Goal: Navigation & Orientation: Find specific page/section

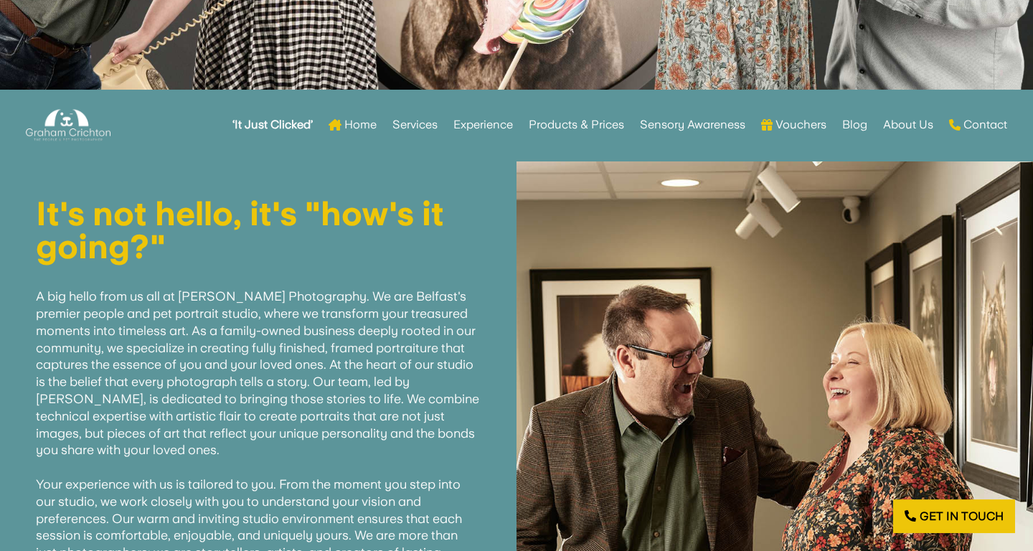
scroll to position [444, 0]
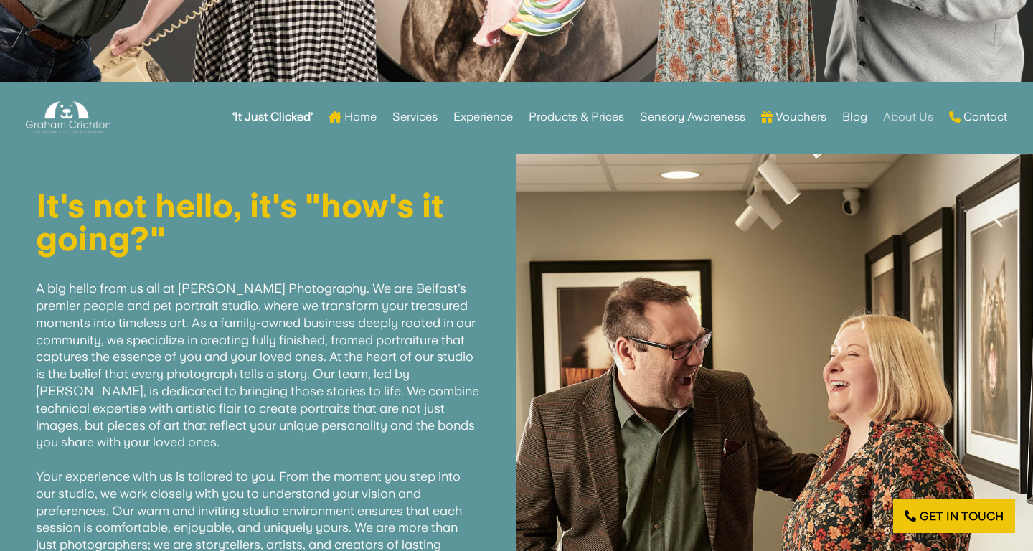
click at [901, 120] on link "About Us" at bounding box center [908, 117] width 50 height 56
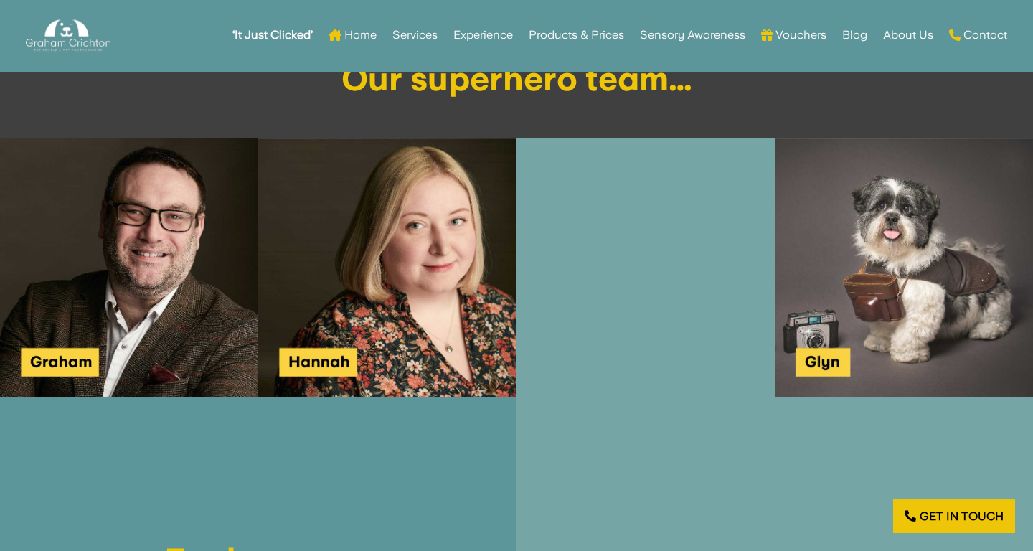
scroll to position [1634, 0]
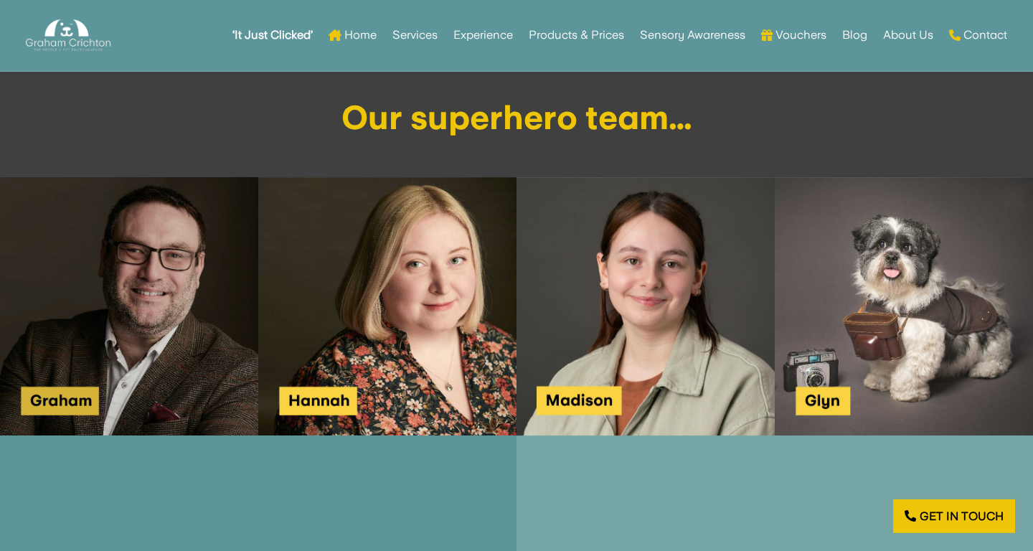
click at [128, 292] on img at bounding box center [129, 306] width 258 height 258
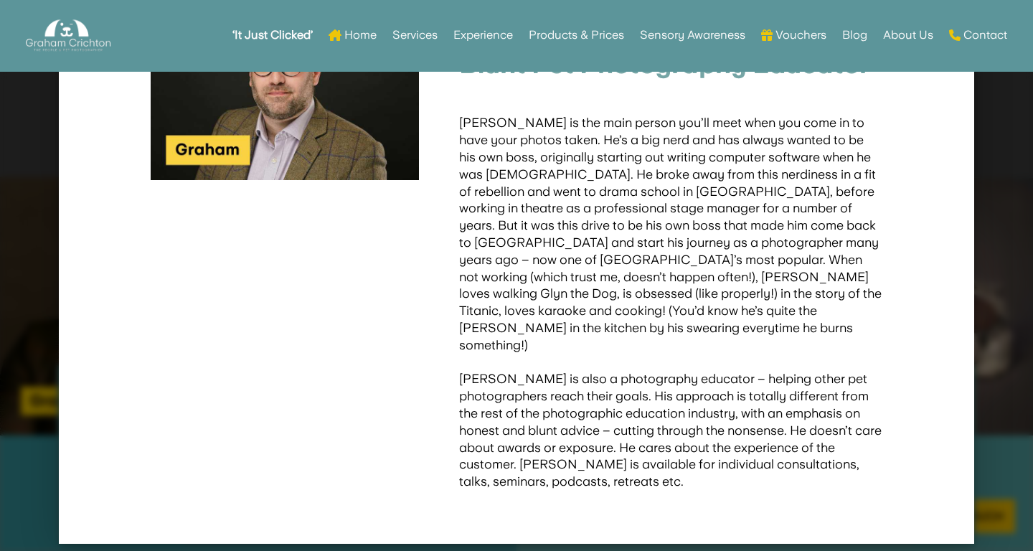
scroll to position [0, 0]
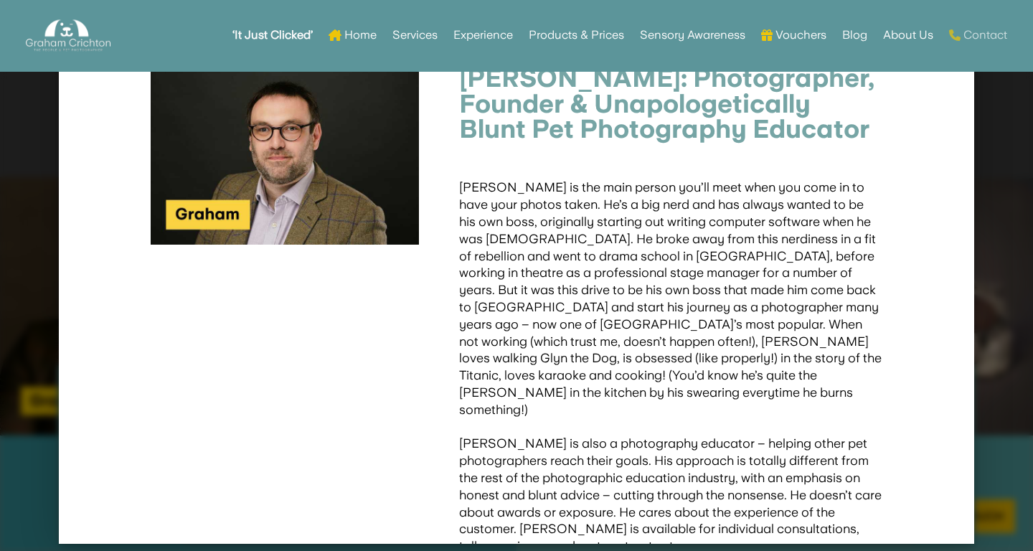
click at [986, 33] on link "Contact" at bounding box center [978, 35] width 58 height 56
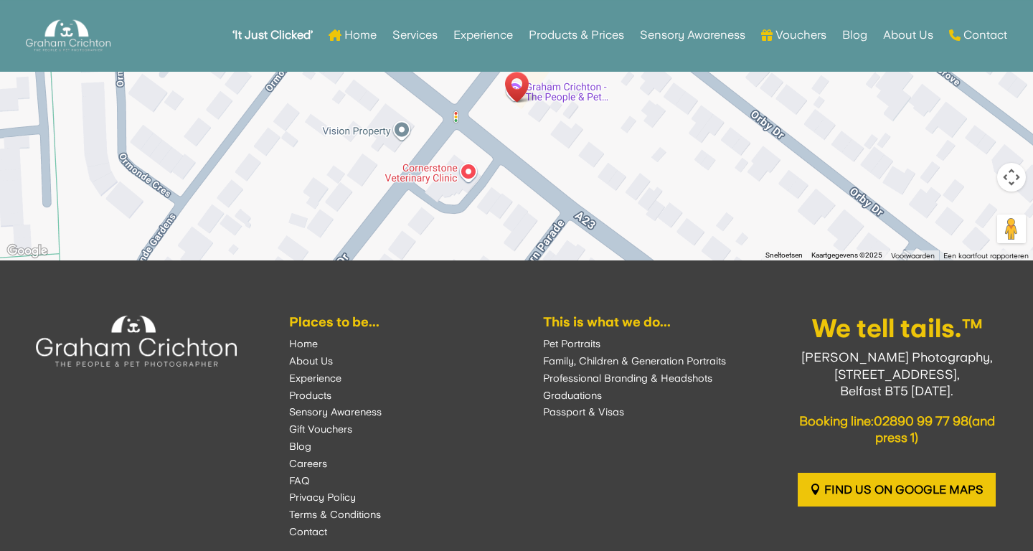
scroll to position [1922, 0]
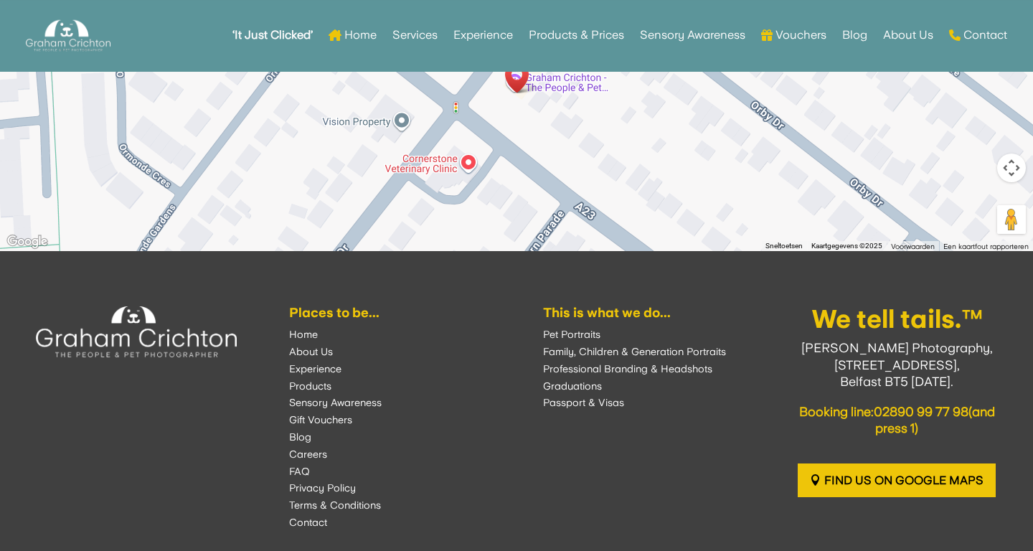
click at [310, 339] on font "Home" at bounding box center [303, 334] width 29 height 11
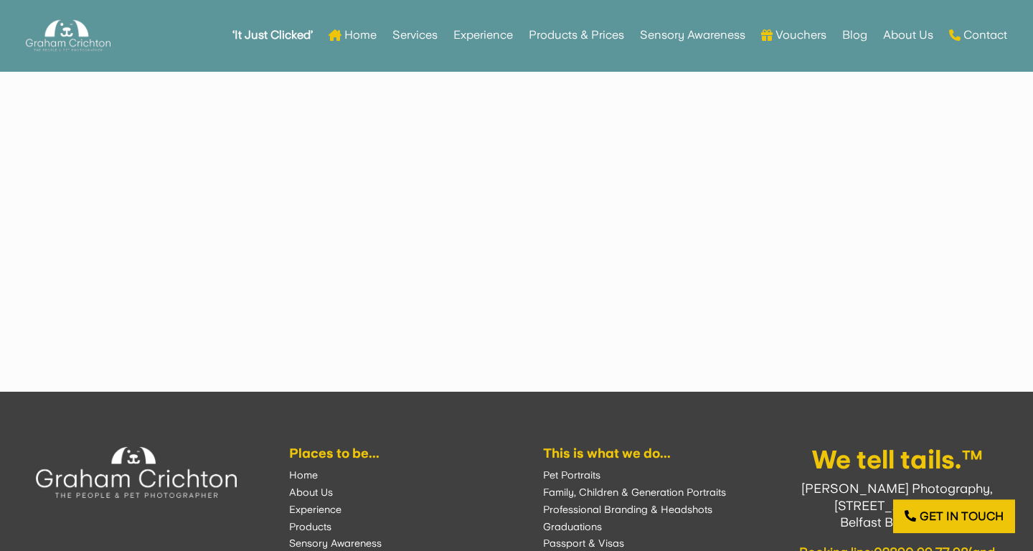
scroll to position [3831, 0]
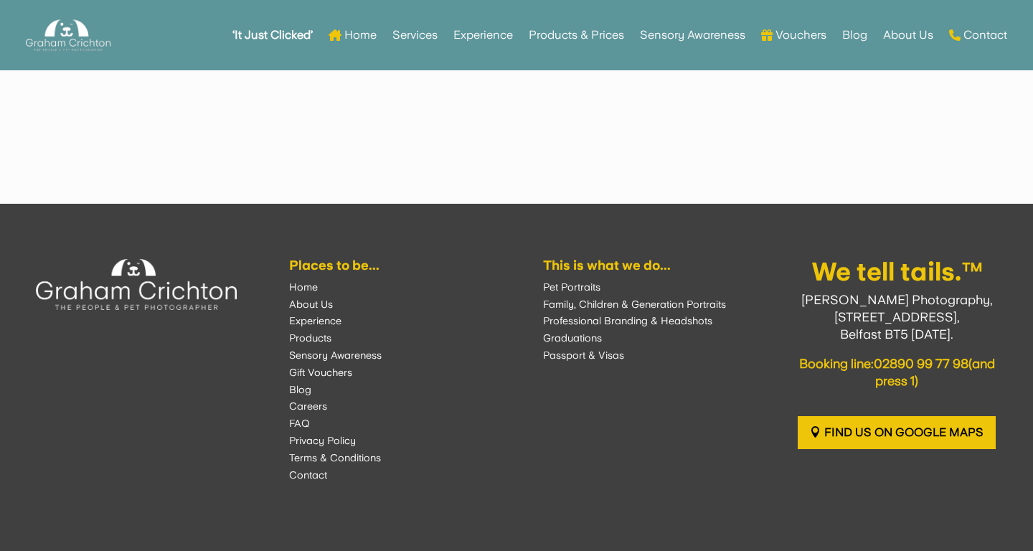
scroll to position [2138, 0]
click at [317, 480] on font "Contact" at bounding box center [308, 474] width 38 height 11
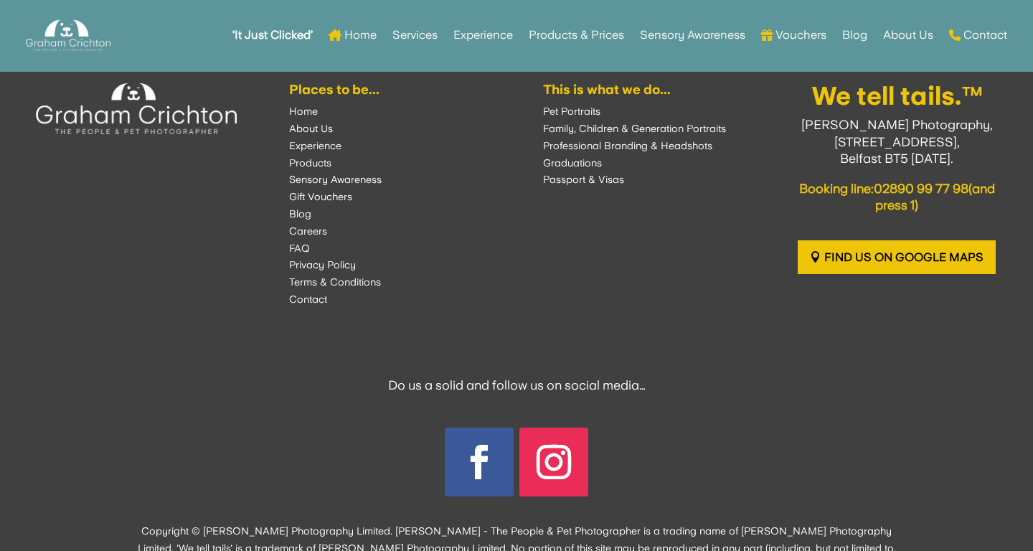
scroll to position [2230, 0]
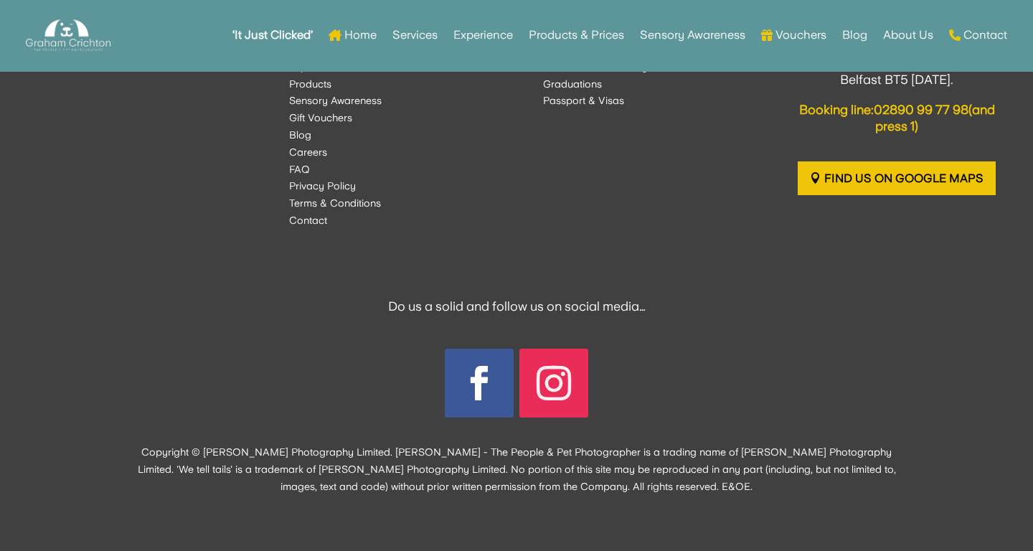
click at [573, 387] on link "Follow" at bounding box center [554, 383] width 69 height 69
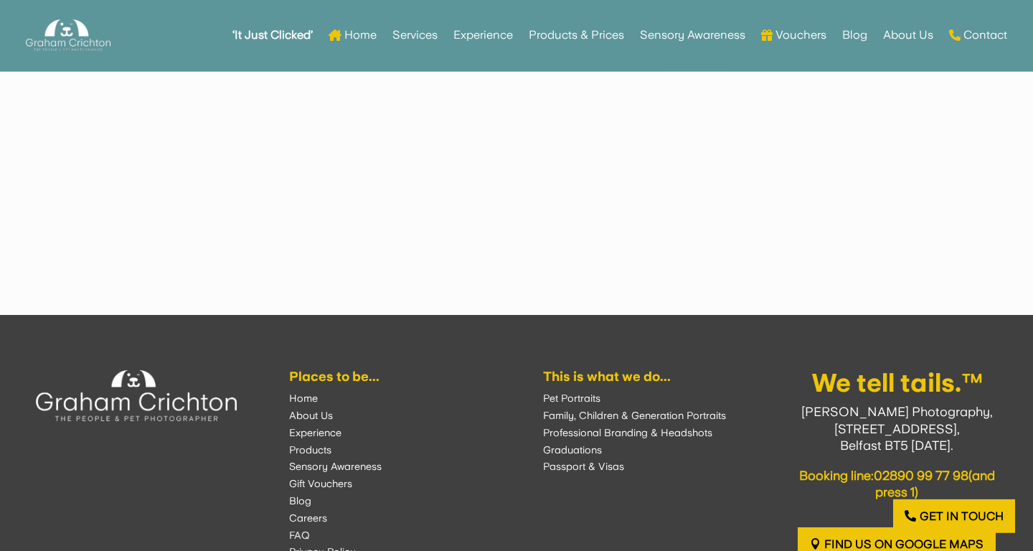
scroll to position [3907, 0]
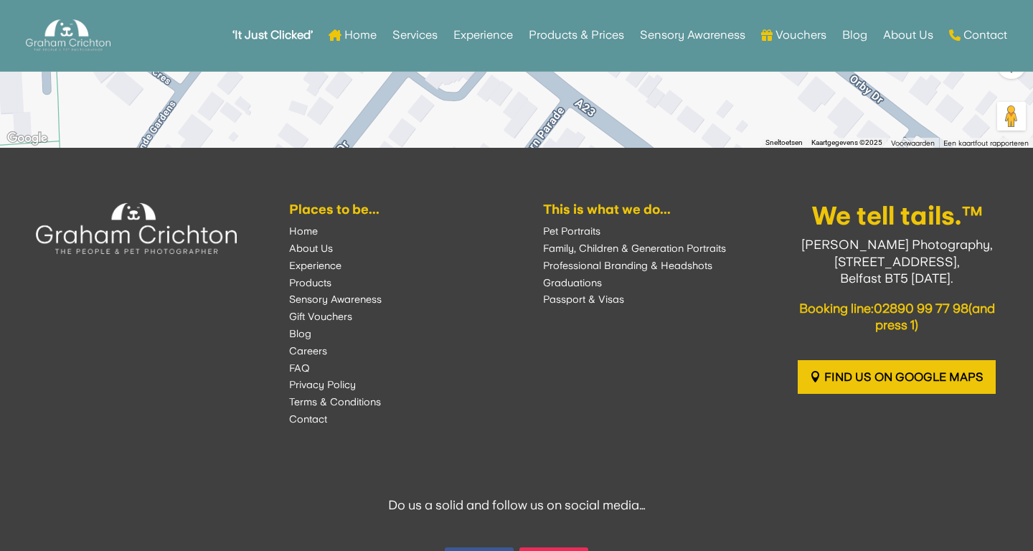
scroll to position [2026, 0]
click at [303, 253] on font "About Us" at bounding box center [311, 248] width 44 height 11
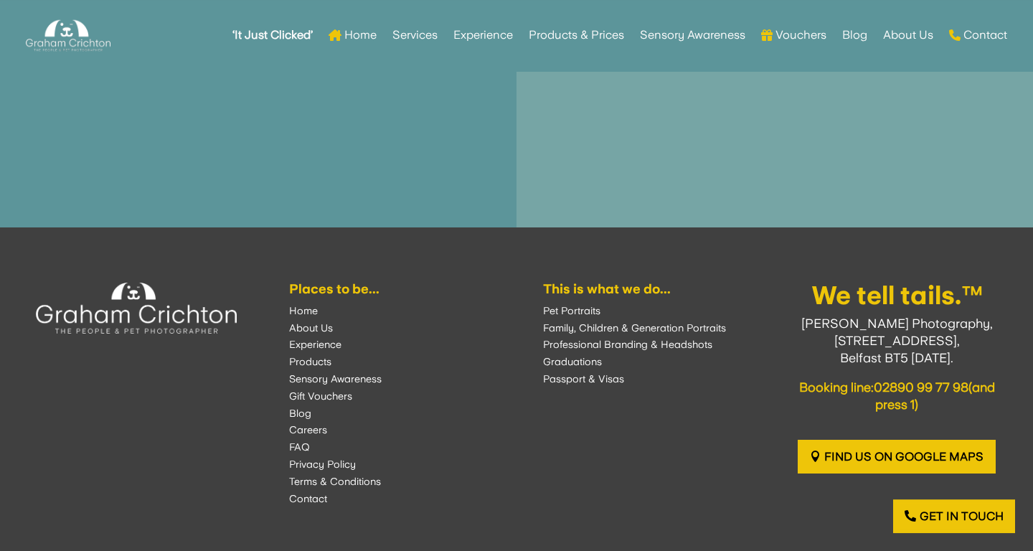
scroll to position [2280, 0]
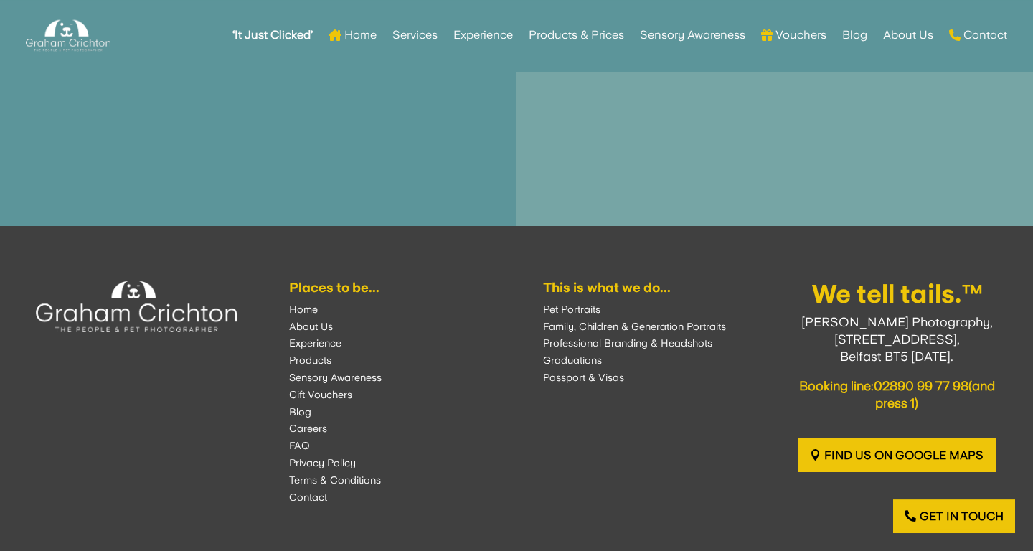
click at [293, 440] on font "FAQ" at bounding box center [299, 445] width 21 height 11
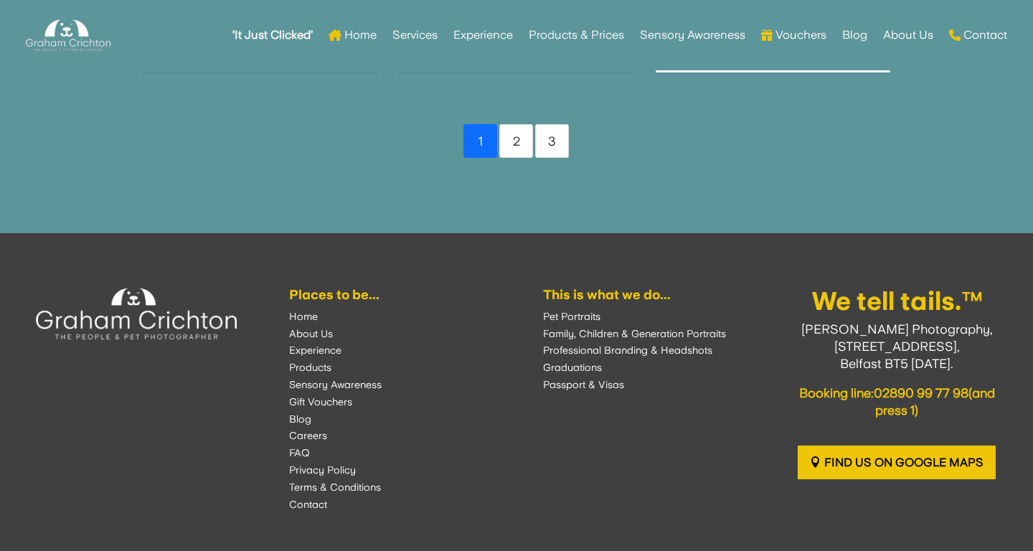
scroll to position [1995, 0]
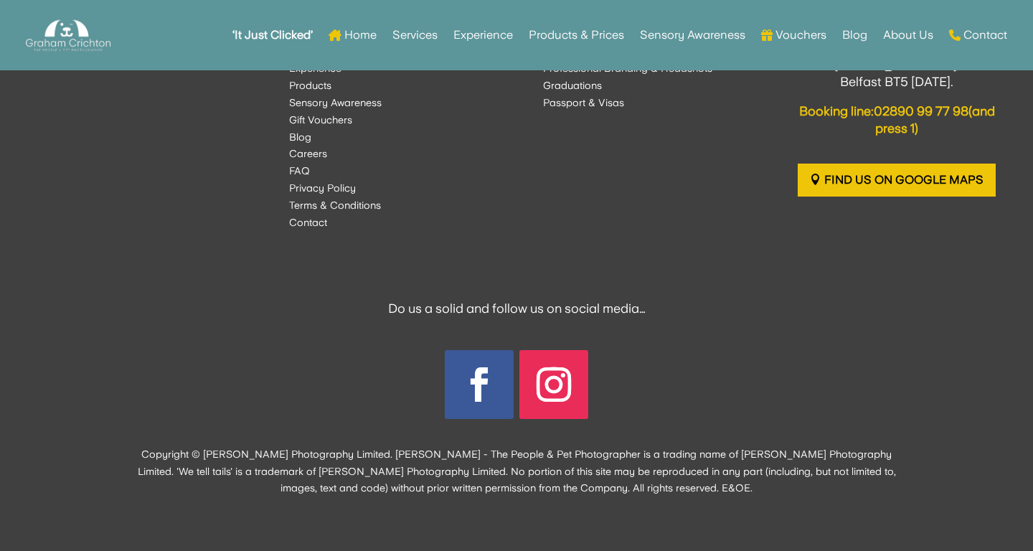
scroll to position [2410, 0]
click at [469, 387] on link "Follow" at bounding box center [479, 383] width 69 height 69
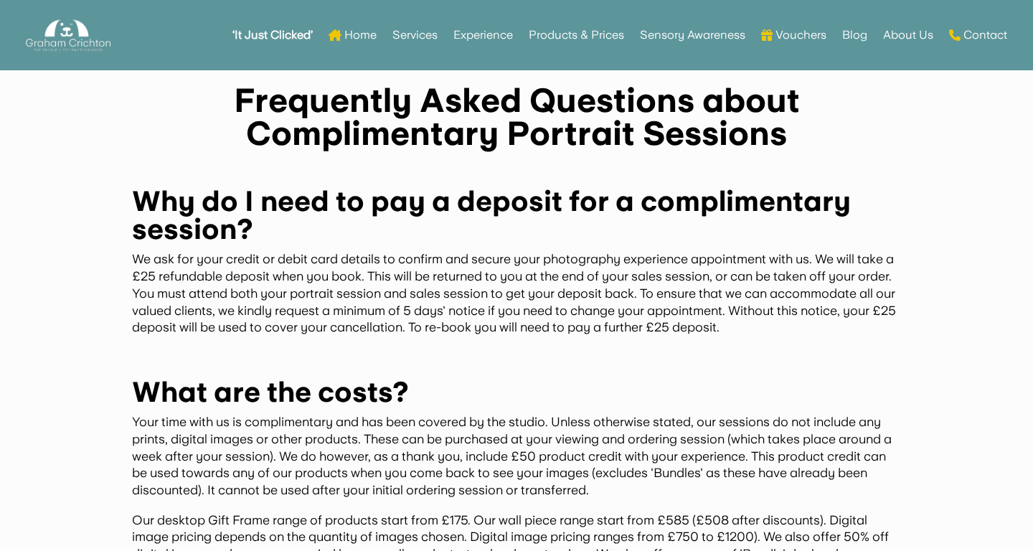
scroll to position [0, 0]
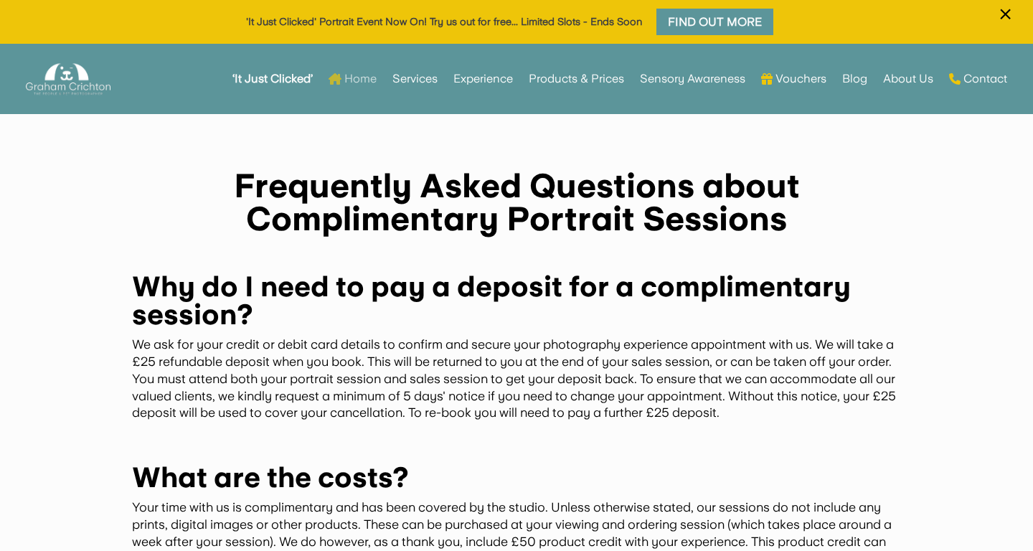
click at [357, 79] on link "Home" at bounding box center [353, 79] width 48 height 56
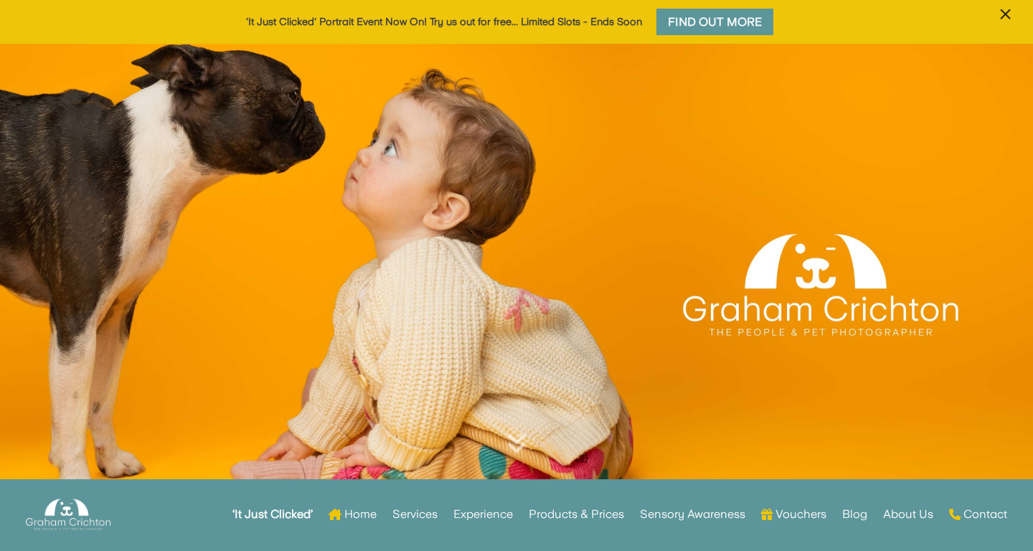
click at [1008, 9] on span "×" at bounding box center [1006, 14] width 14 height 27
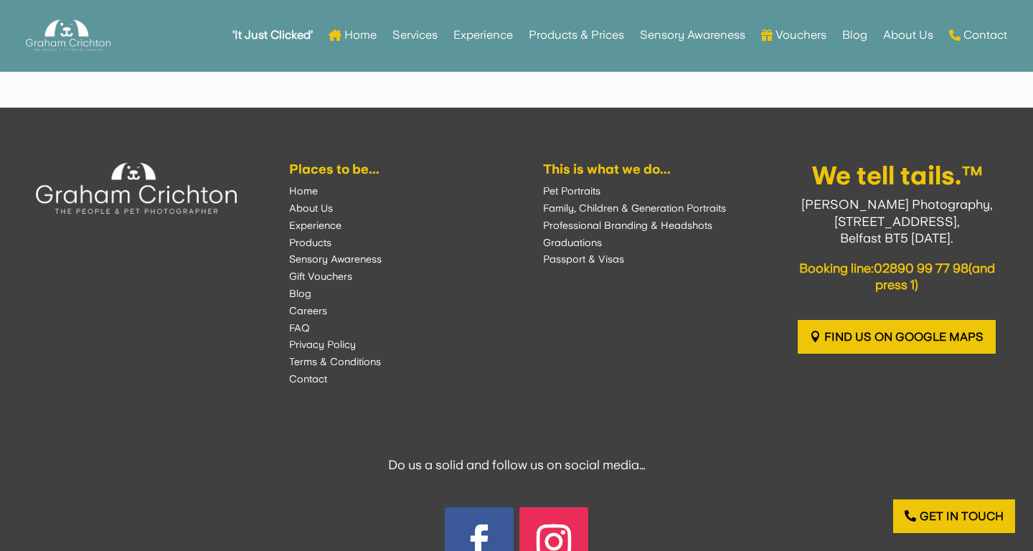
scroll to position [4077, 0]
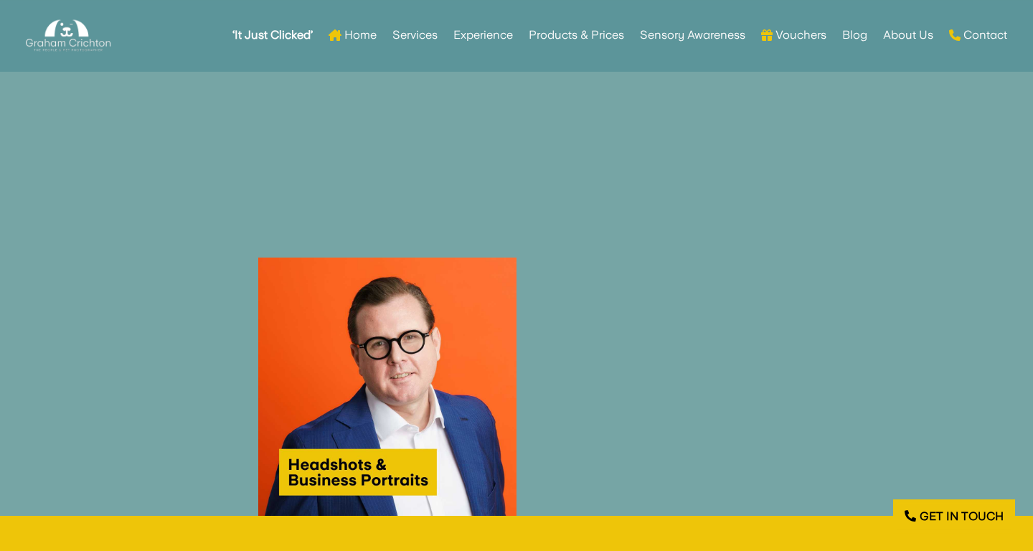
scroll to position [2258, 0]
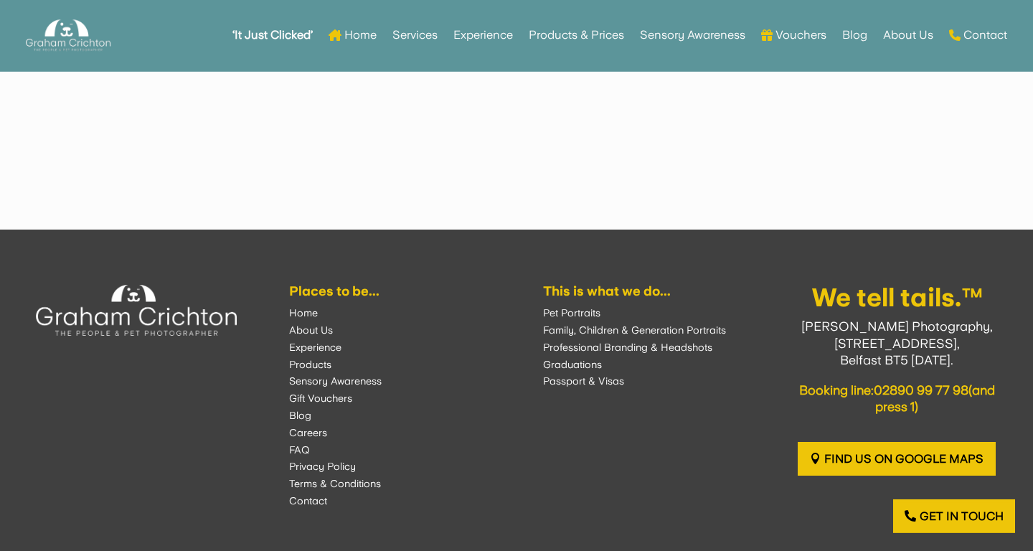
scroll to position [3937, 0]
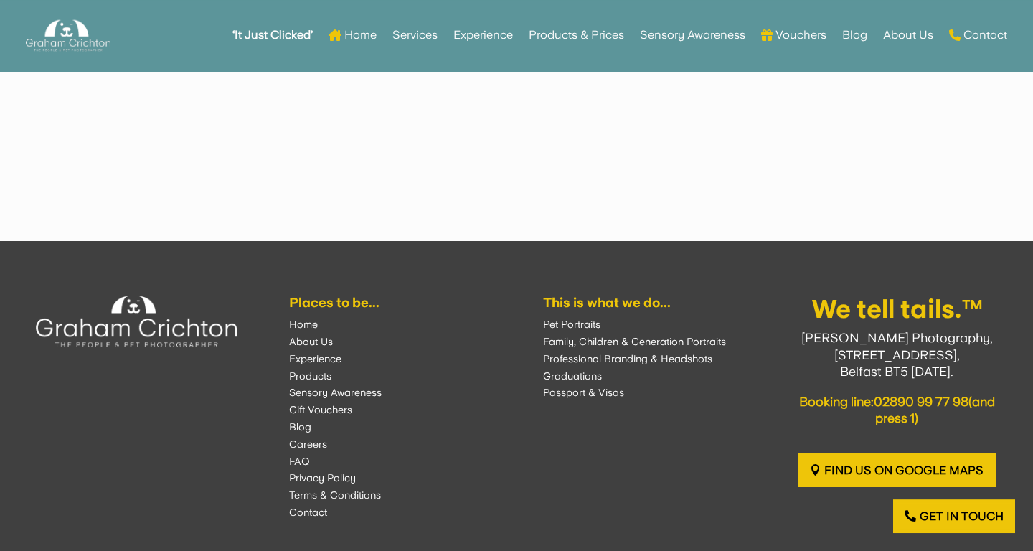
click at [316, 507] on font "Contact" at bounding box center [308, 512] width 38 height 11
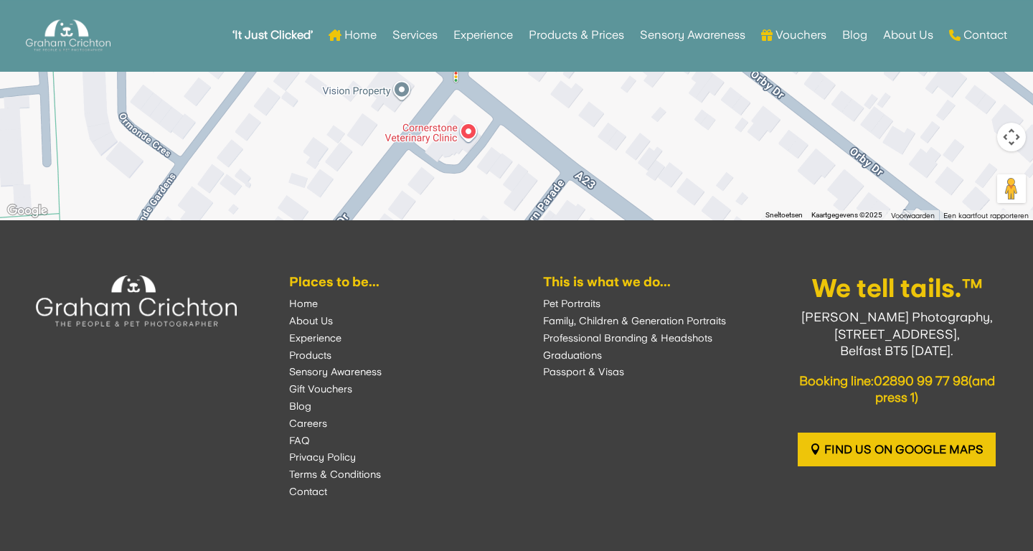
scroll to position [1955, 0]
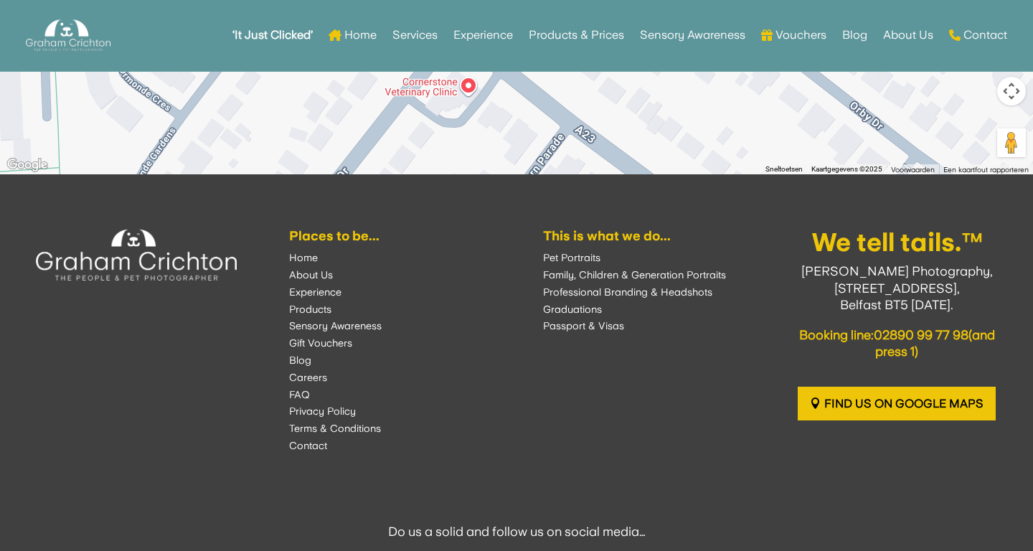
click at [581, 261] on font "Pet Portraits" at bounding box center [571, 257] width 57 height 11
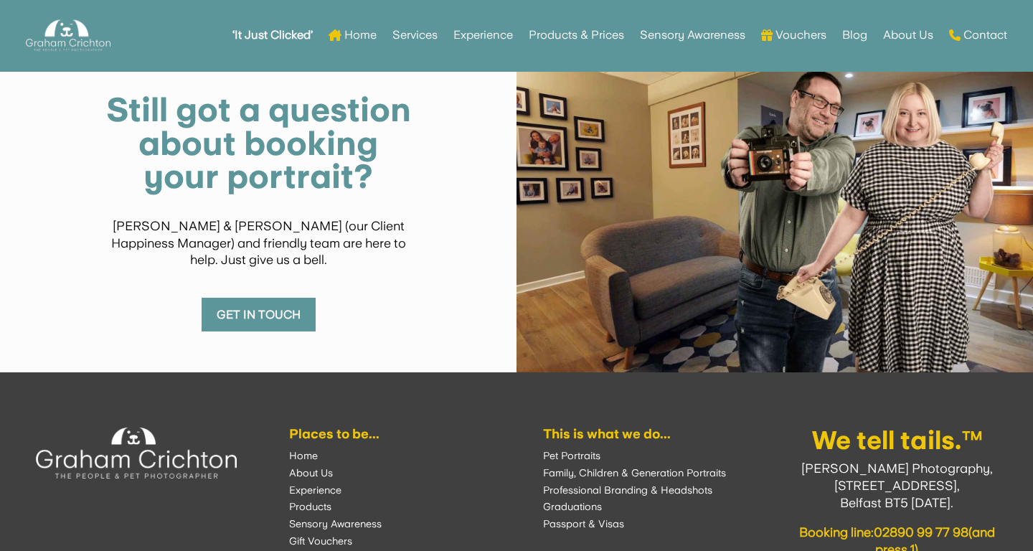
scroll to position [7114, 0]
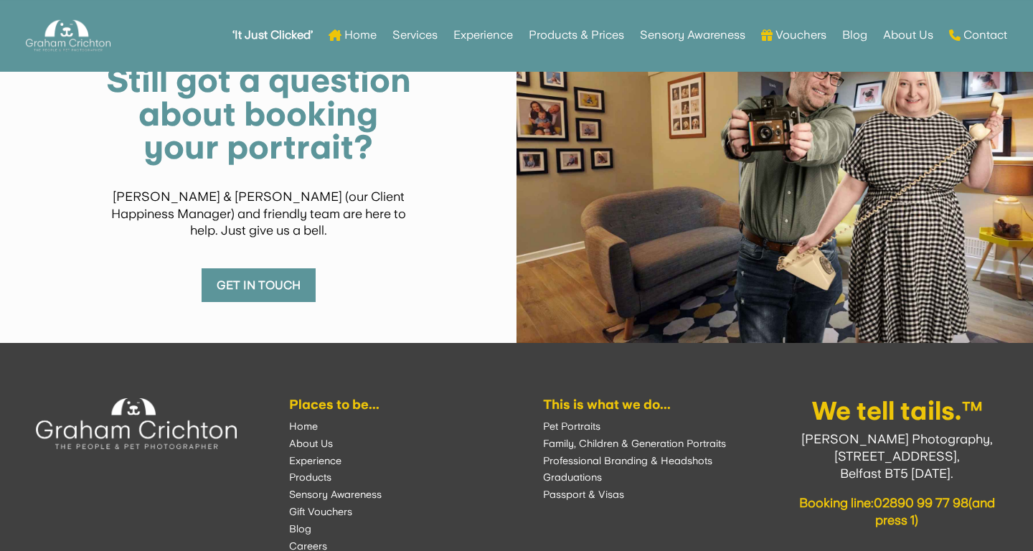
click at [261, 268] on link "Get in touch" at bounding box center [259, 285] width 114 height 34
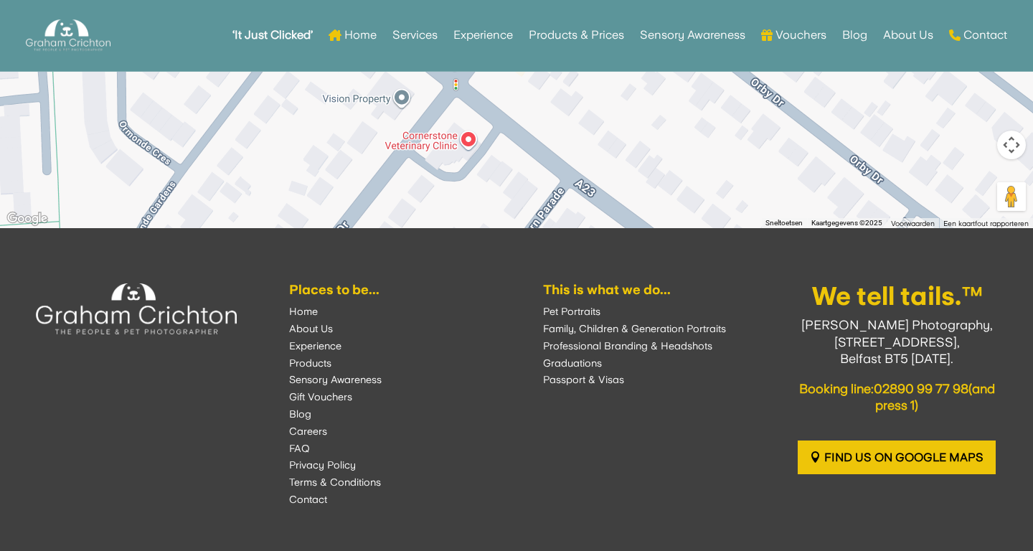
scroll to position [1935, 0]
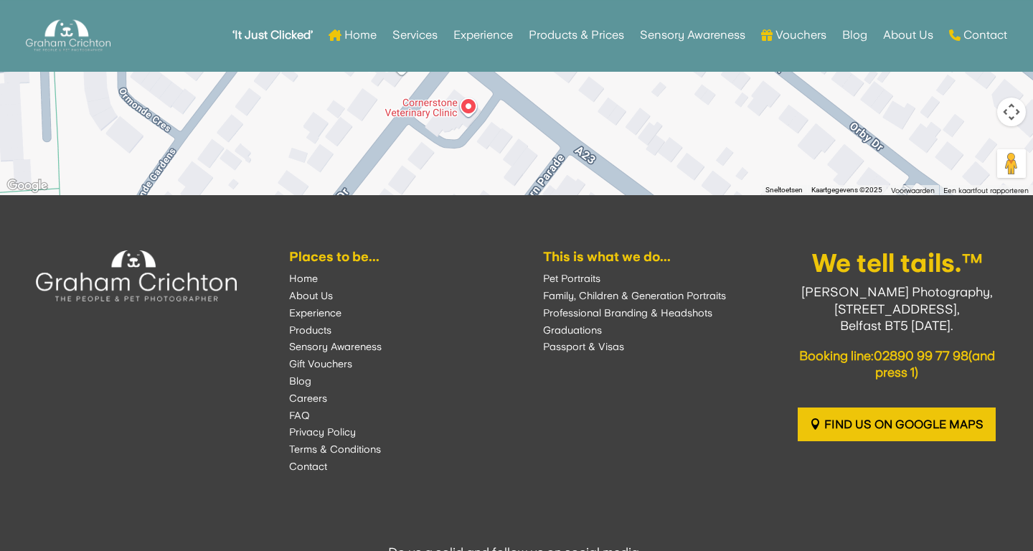
click at [302, 283] on font "Home" at bounding box center [303, 278] width 29 height 11
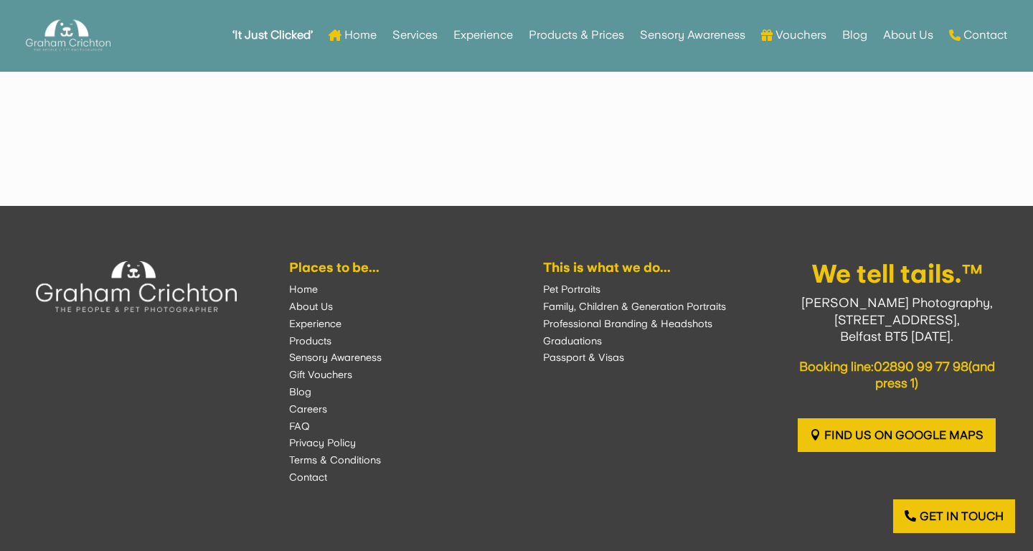
scroll to position [3970, 0]
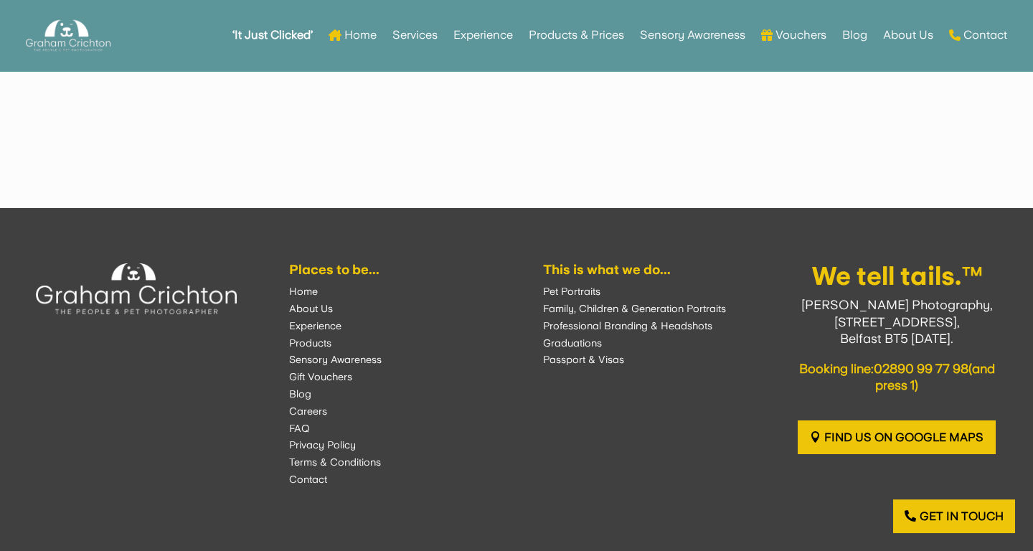
click at [322, 303] on font "About Us" at bounding box center [311, 308] width 44 height 11
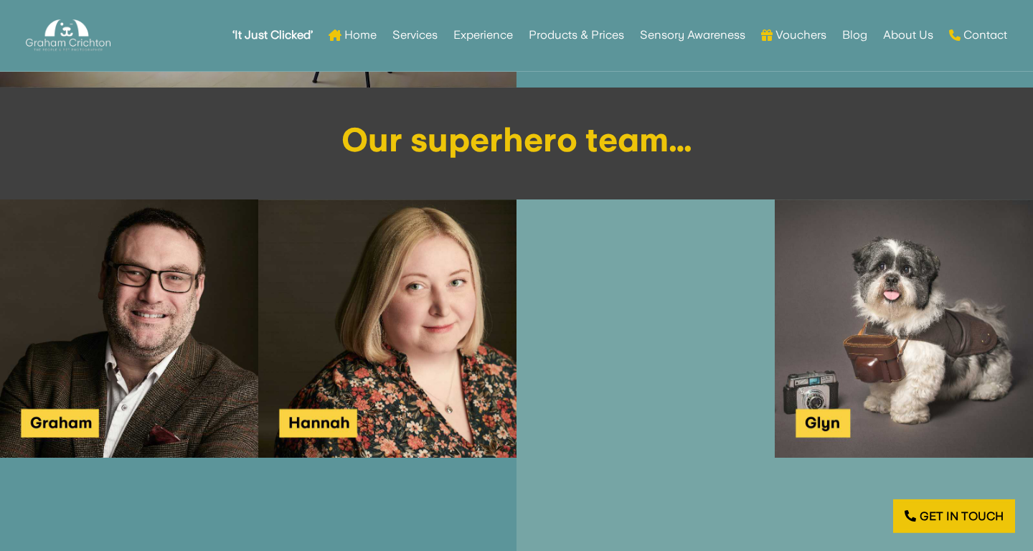
scroll to position [1582, 0]
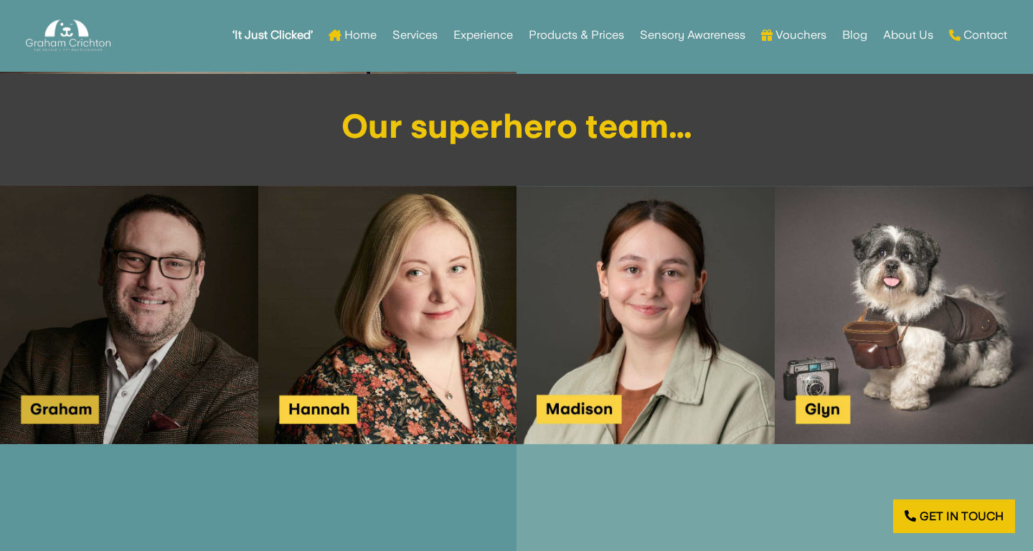
click at [131, 316] on img at bounding box center [129, 315] width 258 height 258
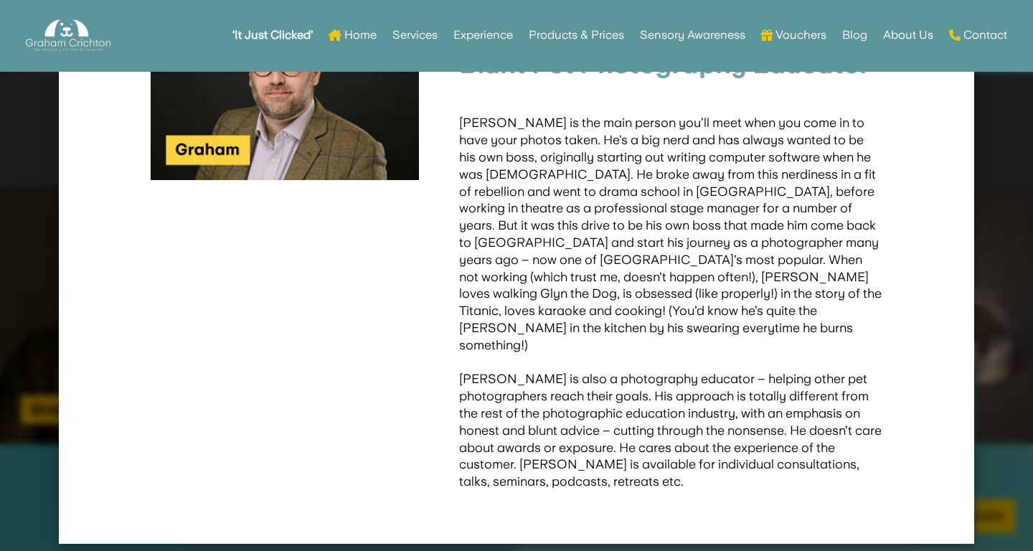
scroll to position [0, 0]
